Goal: Information Seeking & Learning: Learn about a topic

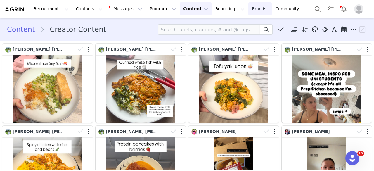
scroll to position [32, 0]
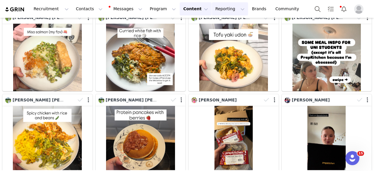
click at [212, 11] on button "Reporting Reporting" at bounding box center [230, 8] width 36 height 13
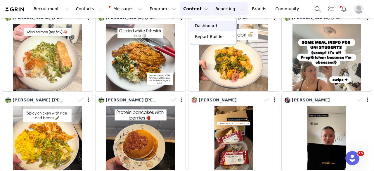
click at [207, 23] on p "Dashboard" at bounding box center [206, 26] width 22 height 6
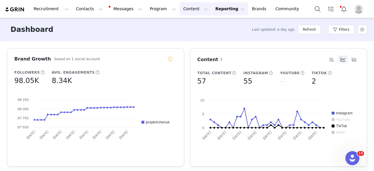
click at [181, 9] on button "Content Content" at bounding box center [196, 8] width 32 height 13
click at [179, 24] on p "Creator Content" at bounding box center [183, 26] width 33 height 6
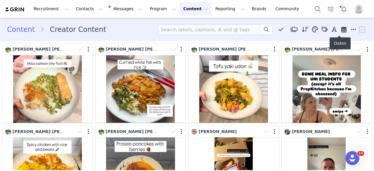
click at [341, 27] on icon at bounding box center [343, 30] width 5 height 6
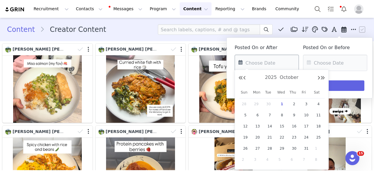
click at [269, 58] on input "text" at bounding box center [267, 63] width 64 height 16
click at [243, 77] on button "Previous Year" at bounding box center [240, 78] width 5 height 5
click at [318, 78] on button "Next Month" at bounding box center [318, 78] width 3 height 5
click at [240, 78] on button "Previous Year" at bounding box center [240, 78] width 5 height 5
click at [239, 78] on button "Previous Year" at bounding box center [240, 78] width 5 height 5
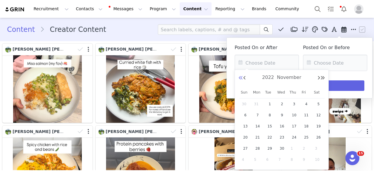
click at [241, 78] on button "Previous Year" at bounding box center [240, 78] width 5 height 5
click at [319, 77] on button "Next Month" at bounding box center [318, 78] width 3 height 5
click at [324, 77] on button "Next Year" at bounding box center [322, 78] width 5 height 5
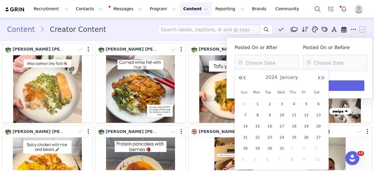
click at [324, 77] on button "Next Year" at bounding box center [322, 78] width 5 height 5
click at [282, 104] on span "1" at bounding box center [281, 104] width 7 height 7
type input "[DATE]"
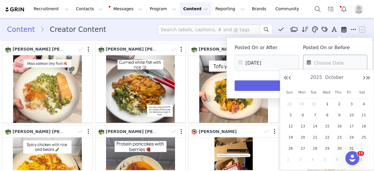
click at [319, 70] on body "Recruitment Recruitment Creator Search Curated Lists Landing Pages Web Extensio…" at bounding box center [187, 85] width 374 height 171
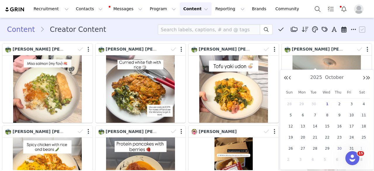
click at [338, 146] on span "30" at bounding box center [339, 148] width 7 height 7
type input "[DATE]"
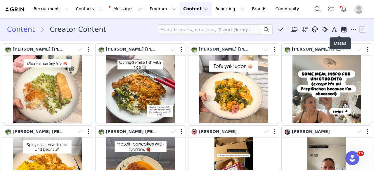
click at [340, 30] on span at bounding box center [344, 29] width 9 height 9
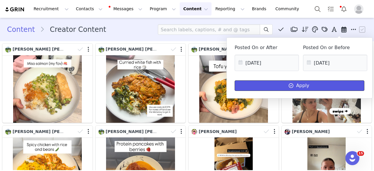
click at [309, 83] on button "Apply" at bounding box center [300, 85] width 130 height 11
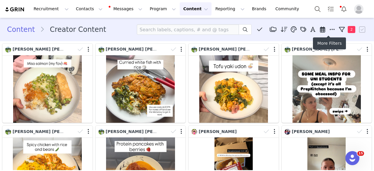
click at [332, 28] on span at bounding box center [332, 29] width 9 height 9
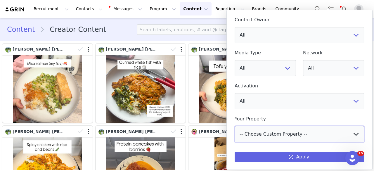
click at [300, 135] on select "-- Choose Custom Property -- Allergies Birthday" at bounding box center [300, 134] width 130 height 16
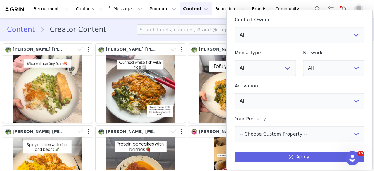
click at [219, 22] on div "Content Creator Content Media Library (0) Folders No folders have been created …" at bounding box center [187, 30] width 374 height 20
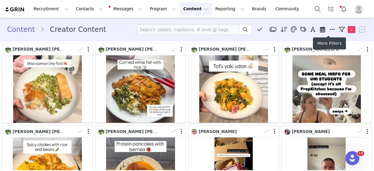
click at [330, 28] on icon at bounding box center [332, 30] width 5 height 6
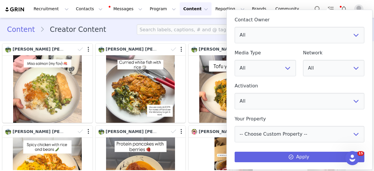
click at [223, 37] on div "Content Creator Content Media Library (0) Folders No folders have been created …" at bounding box center [187, 30] width 374 height 20
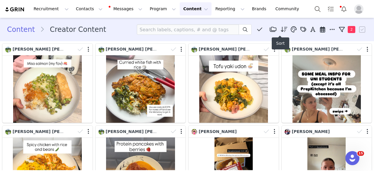
click at [281, 27] on icon at bounding box center [284, 30] width 7 height 6
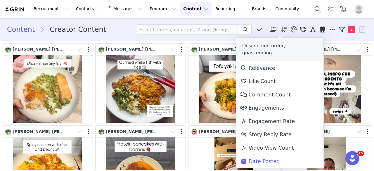
click at [126, 29] on div "Content Creator Content Media Library (0) Folders No folders have been created …" at bounding box center [187, 29] width 360 height 11
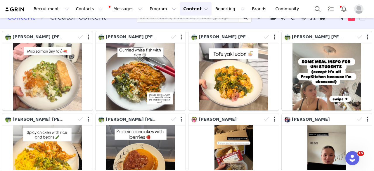
scroll to position [12, 0]
